Goal: Task Accomplishment & Management: Use online tool/utility

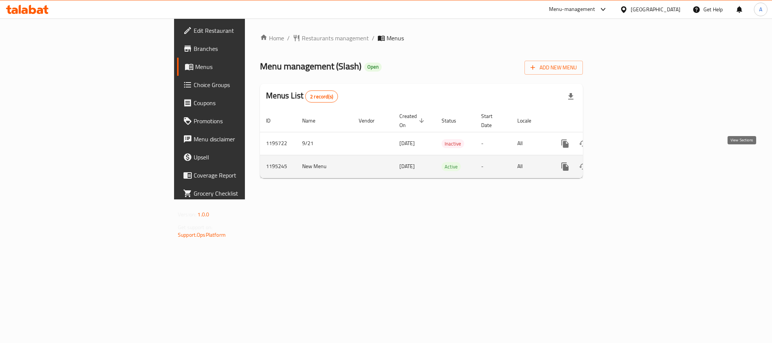
click at [623, 163] on icon "enhanced table" at bounding box center [619, 166] width 7 height 7
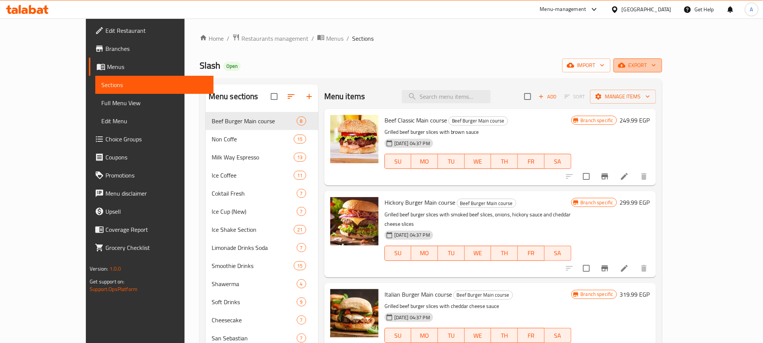
click at [656, 62] on span "export" at bounding box center [638, 65] width 37 height 9
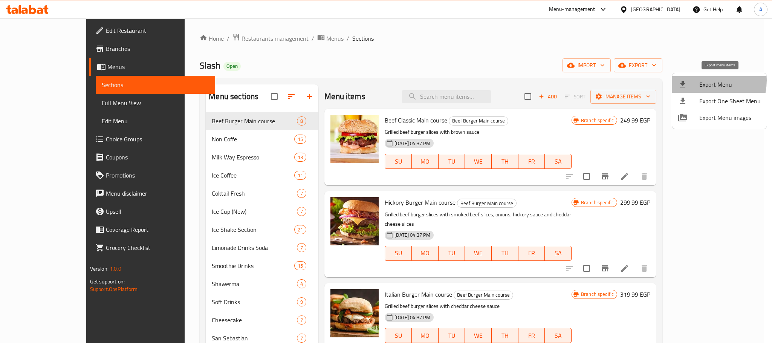
click at [704, 81] on span "Export Menu" at bounding box center [729, 84] width 61 height 9
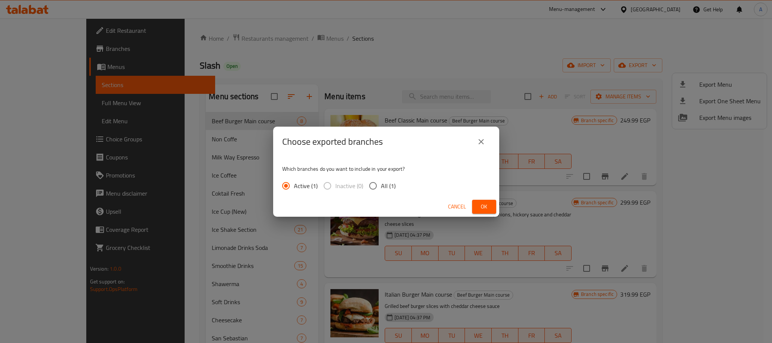
click at [368, 185] on input "All (1)" at bounding box center [373, 186] width 16 height 16
radio input "true"
click at [475, 207] on button "Ok" at bounding box center [484, 207] width 24 height 14
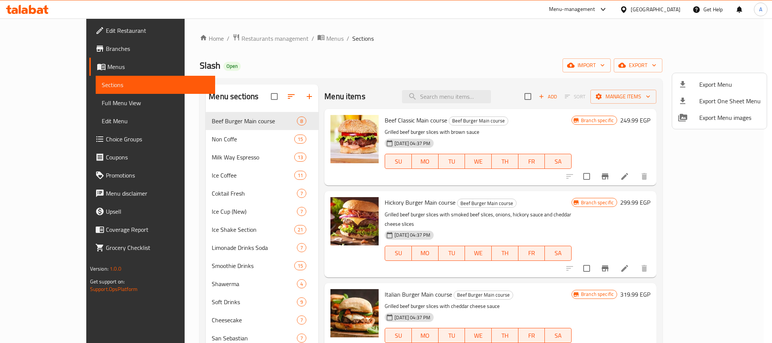
click at [269, 94] on div at bounding box center [386, 171] width 772 height 343
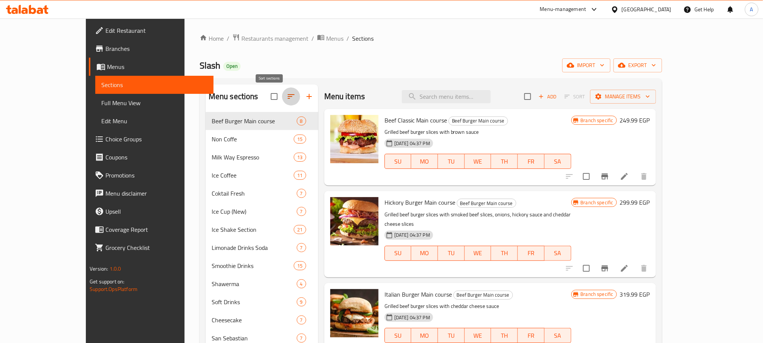
click at [287, 94] on icon "button" at bounding box center [291, 96] width 9 height 9
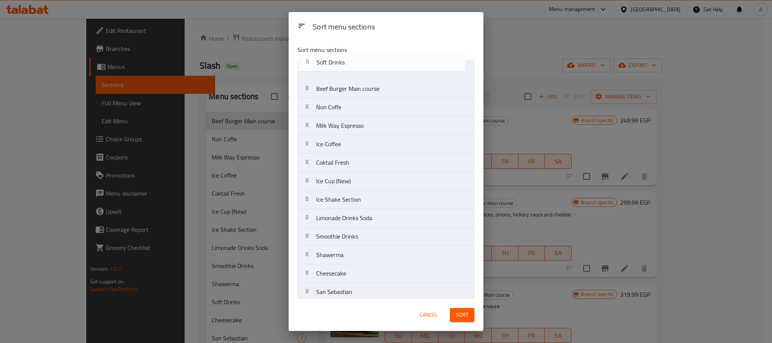
drag, startPoint x: 365, startPoint y: 207, endPoint x: 365, endPoint y: 67, distance: 139.8
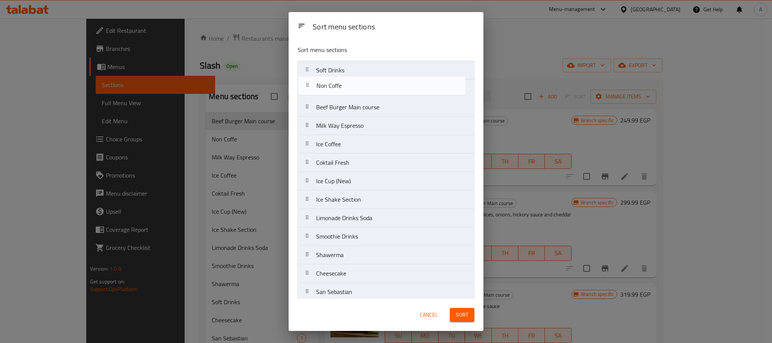
drag, startPoint x: 359, startPoint y: 112, endPoint x: 359, endPoint y: 88, distance: 24.1
drag, startPoint x: 350, startPoint y: 193, endPoint x: 348, endPoint y: 87, distance: 106.3
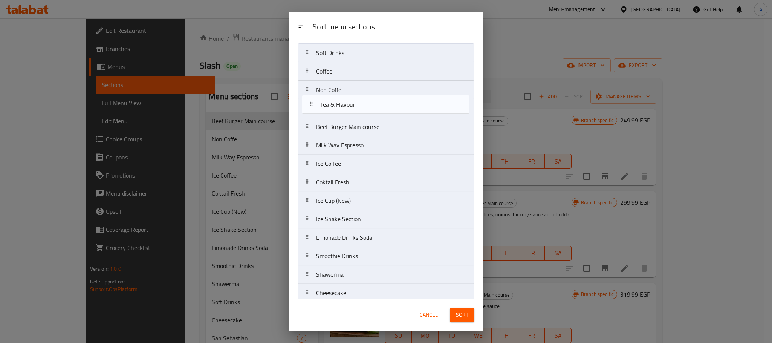
scroll to position [15, 0]
drag, startPoint x: 365, startPoint y: 255, endPoint x: 369, endPoint y: 101, distance: 153.8
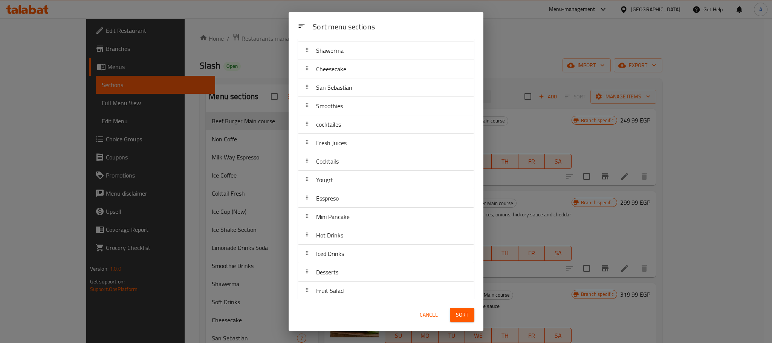
scroll to position [0, 0]
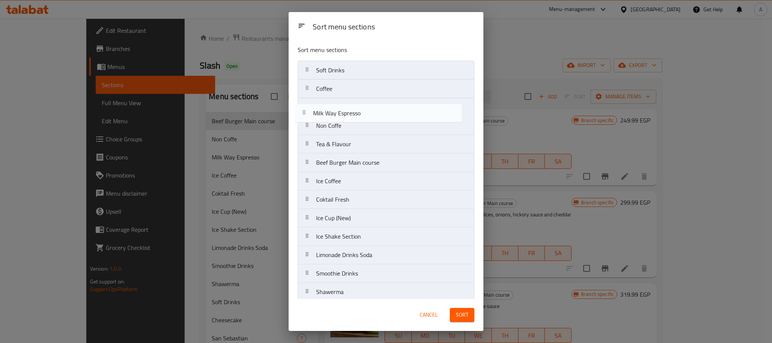
drag, startPoint x: 365, startPoint y: 169, endPoint x: 362, endPoint y: 113, distance: 55.5
drag, startPoint x: 362, startPoint y: 109, endPoint x: 361, endPoint y: 128, distance: 19.2
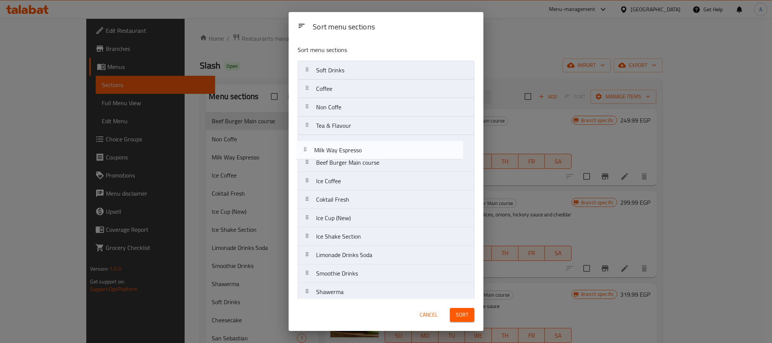
drag, startPoint x: 363, startPoint y: 127, endPoint x: 360, endPoint y: 155, distance: 28.5
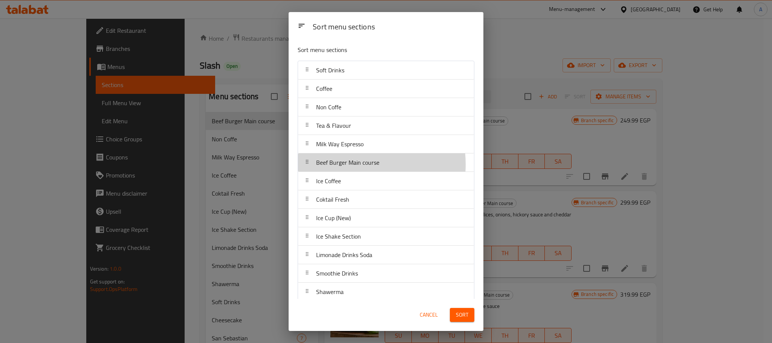
click at [351, 165] on span "Beef Burger Main course" at bounding box center [347, 162] width 63 height 11
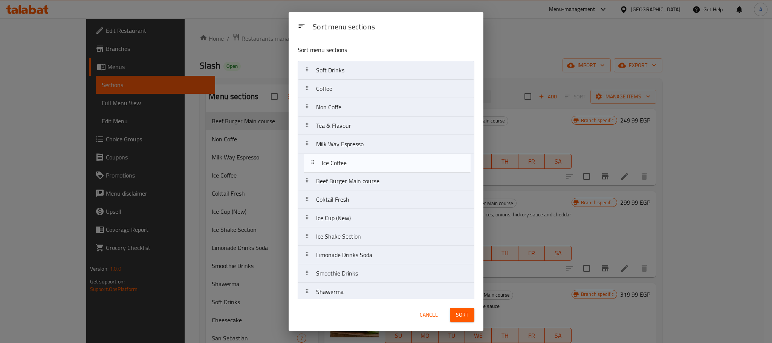
drag, startPoint x: 345, startPoint y: 180, endPoint x: 350, endPoint y: 157, distance: 23.7
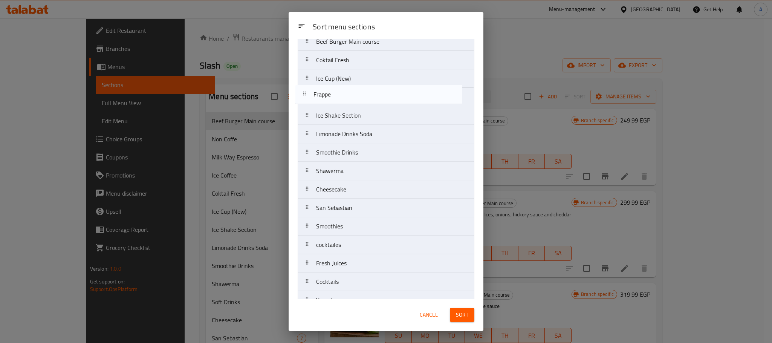
scroll to position [137, 0]
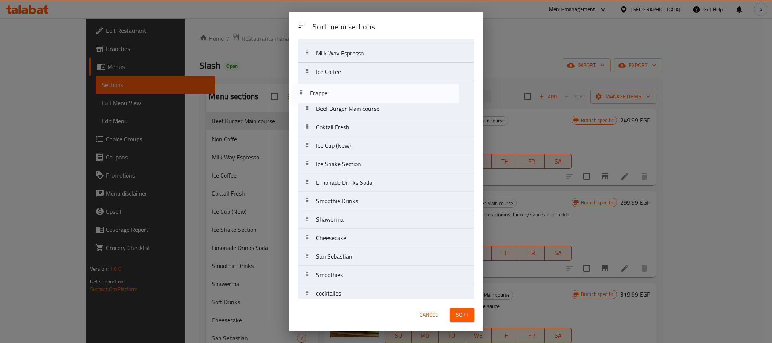
drag, startPoint x: 353, startPoint y: 169, endPoint x: 346, endPoint y: 90, distance: 78.6
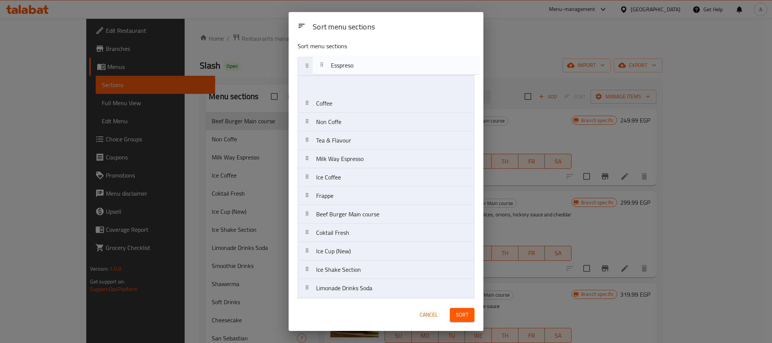
scroll to position [0, 0]
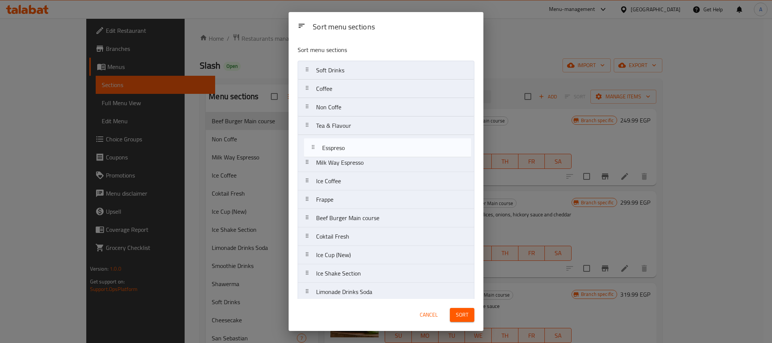
drag, startPoint x: 341, startPoint y: 254, endPoint x: 347, endPoint y: 138, distance: 115.9
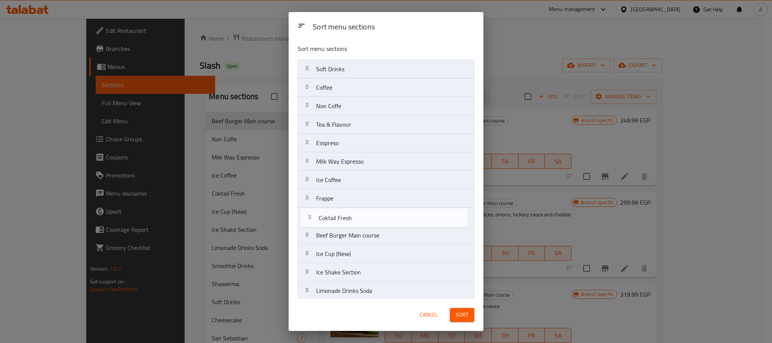
drag, startPoint x: 350, startPoint y: 239, endPoint x: 353, endPoint y: 216, distance: 22.7
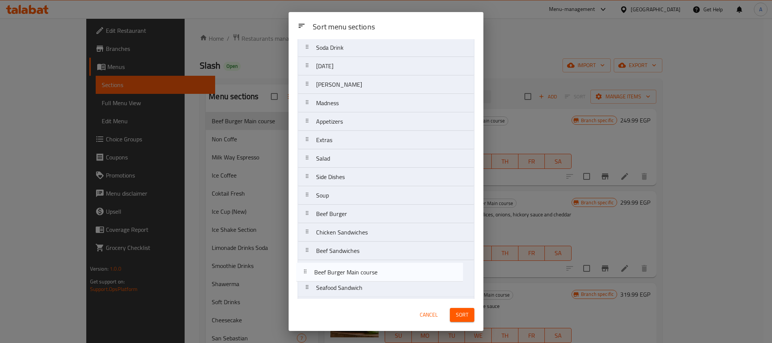
drag, startPoint x: 348, startPoint y: 240, endPoint x: 345, endPoint y: 280, distance: 40.4
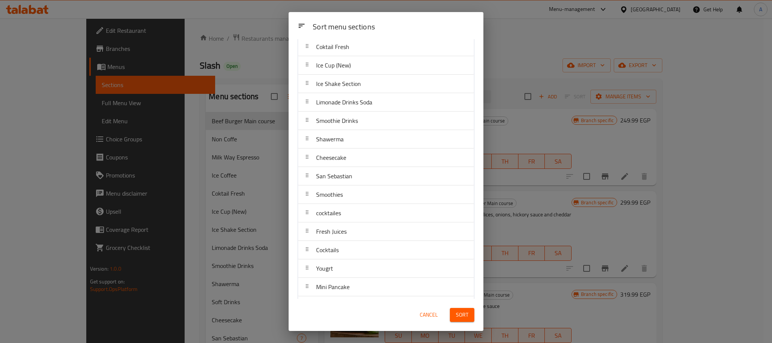
scroll to position [183, 0]
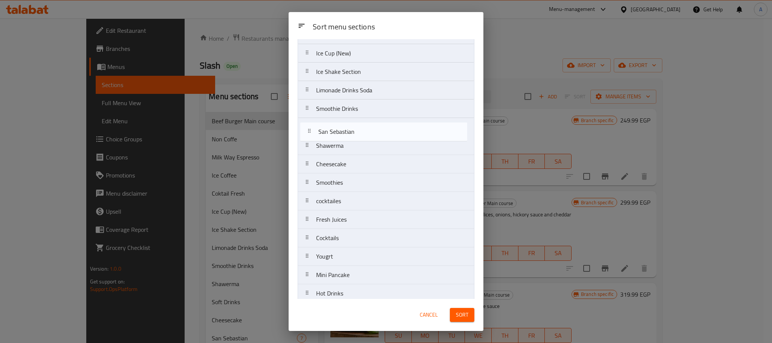
drag, startPoint x: 363, startPoint y: 165, endPoint x: 365, endPoint y: 127, distance: 38.5
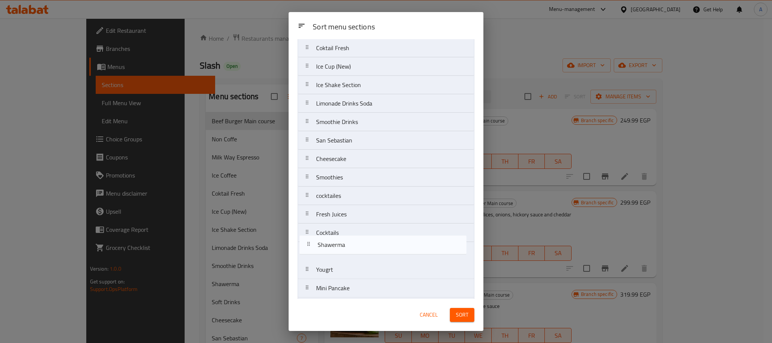
scroll to position [177, 0]
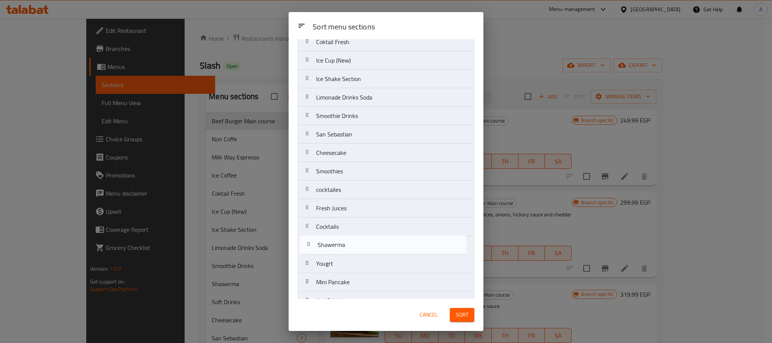
drag, startPoint x: 324, startPoint y: 196, endPoint x: 326, endPoint y: 254, distance: 58.4
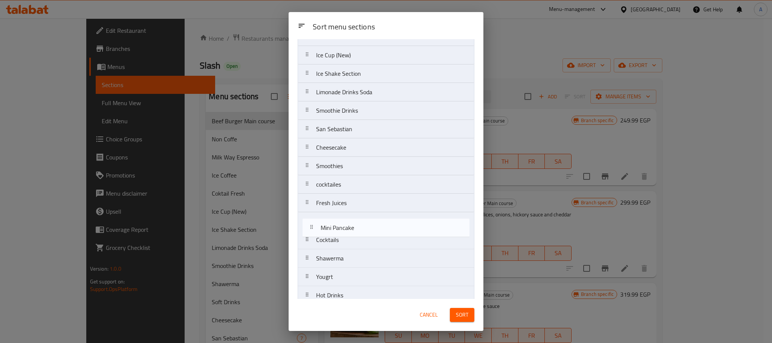
scroll to position [182, 0]
drag, startPoint x: 339, startPoint y: 283, endPoint x: 341, endPoint y: 167, distance: 115.7
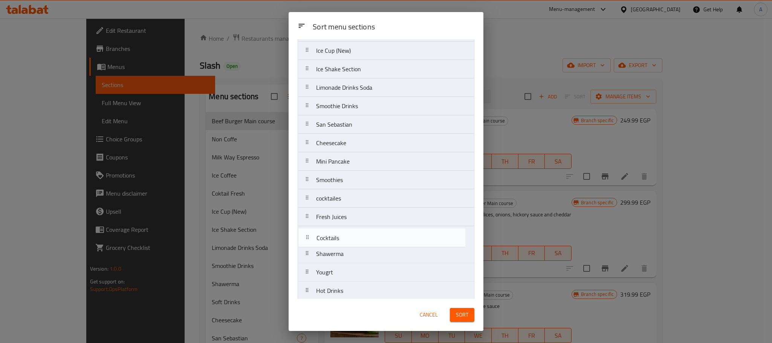
scroll to position [189, 0]
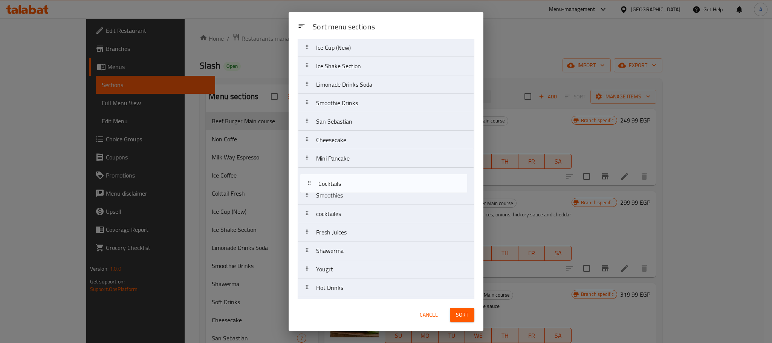
drag, startPoint x: 361, startPoint y: 240, endPoint x: 363, endPoint y: 179, distance: 61.1
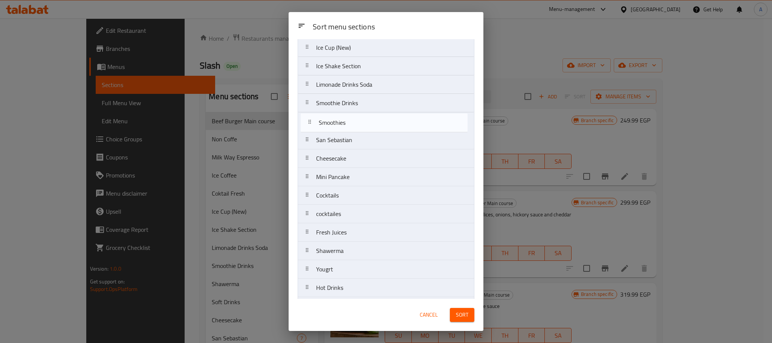
drag, startPoint x: 328, startPoint y: 194, endPoint x: 330, endPoint y: 117, distance: 77.7
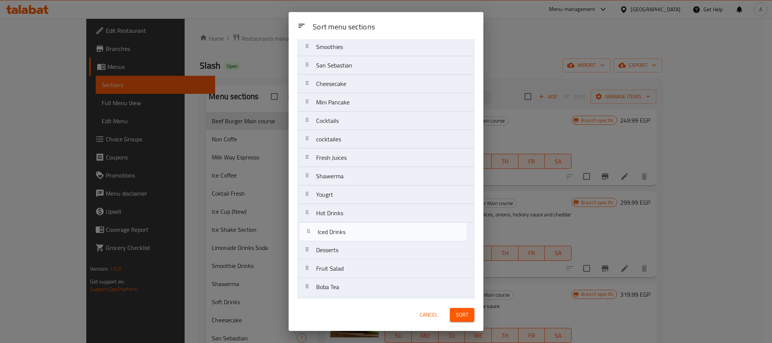
scroll to position [266, 0]
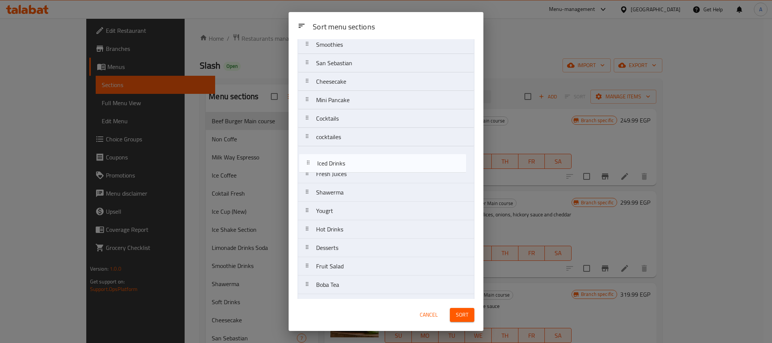
drag, startPoint x: 338, startPoint y: 260, endPoint x: 339, endPoint y: 167, distance: 93.4
click at [339, 167] on nav "Soft Drinks Coffee Non Coffe Tea & Flavour Esspreso Milk Way Espresso Ice Coffe…" at bounding box center [386, 275] width 177 height 961
drag, startPoint x: 372, startPoint y: 212, endPoint x: 371, endPoint y: 174, distance: 37.7
click at [371, 174] on nav "Soft Drinks Coffee Non Coffe Tea & Flavour Esspreso Milk Way Espresso Ice Coffe…" at bounding box center [386, 275] width 177 height 961
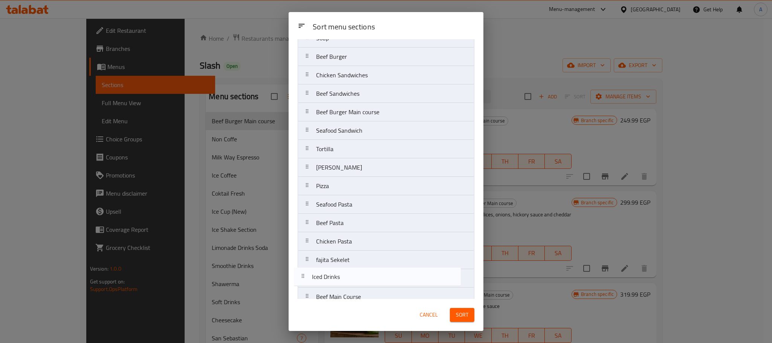
scroll to position [735, 0]
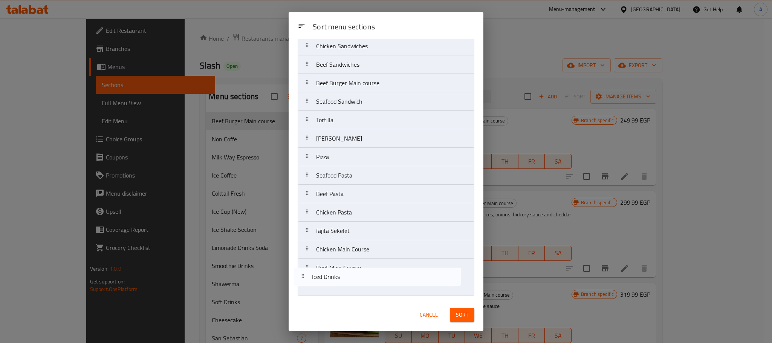
drag, startPoint x: 349, startPoint y: 166, endPoint x: 345, endPoint y: 289, distance: 122.5
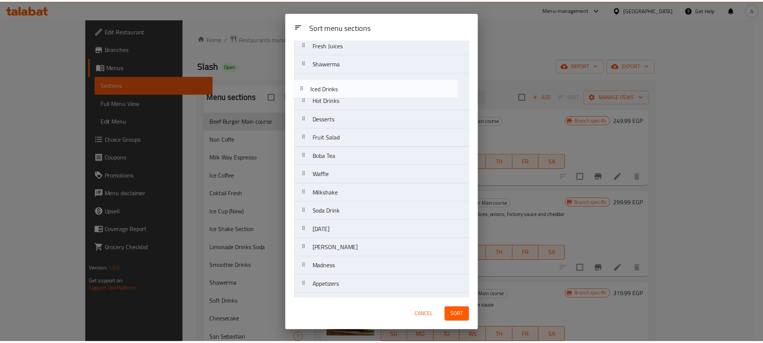
scroll to position [394, 0]
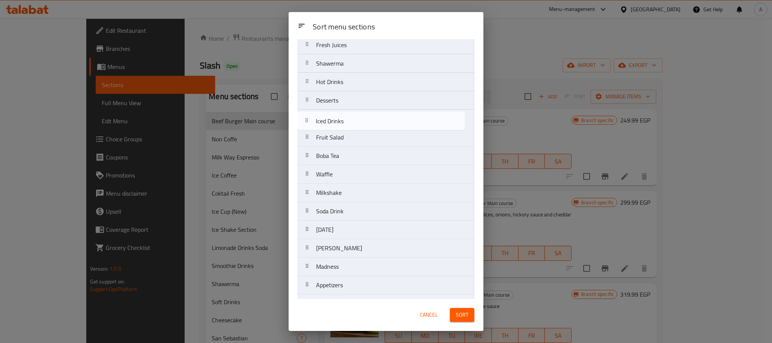
drag, startPoint x: 355, startPoint y: 286, endPoint x: 353, endPoint y: 119, distance: 166.9
click at [353, 119] on nav "Soft Drinks Coffee Non Coffe Tea & Flavour Esspreso Milk Way Espresso Ice Coffe…" at bounding box center [386, 146] width 177 height 961
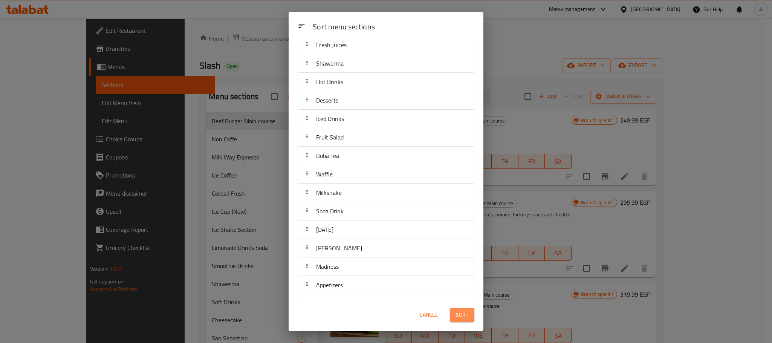
click at [459, 316] on span "Sort" at bounding box center [462, 314] width 12 height 9
